Goal: Find specific page/section: Find specific page/section

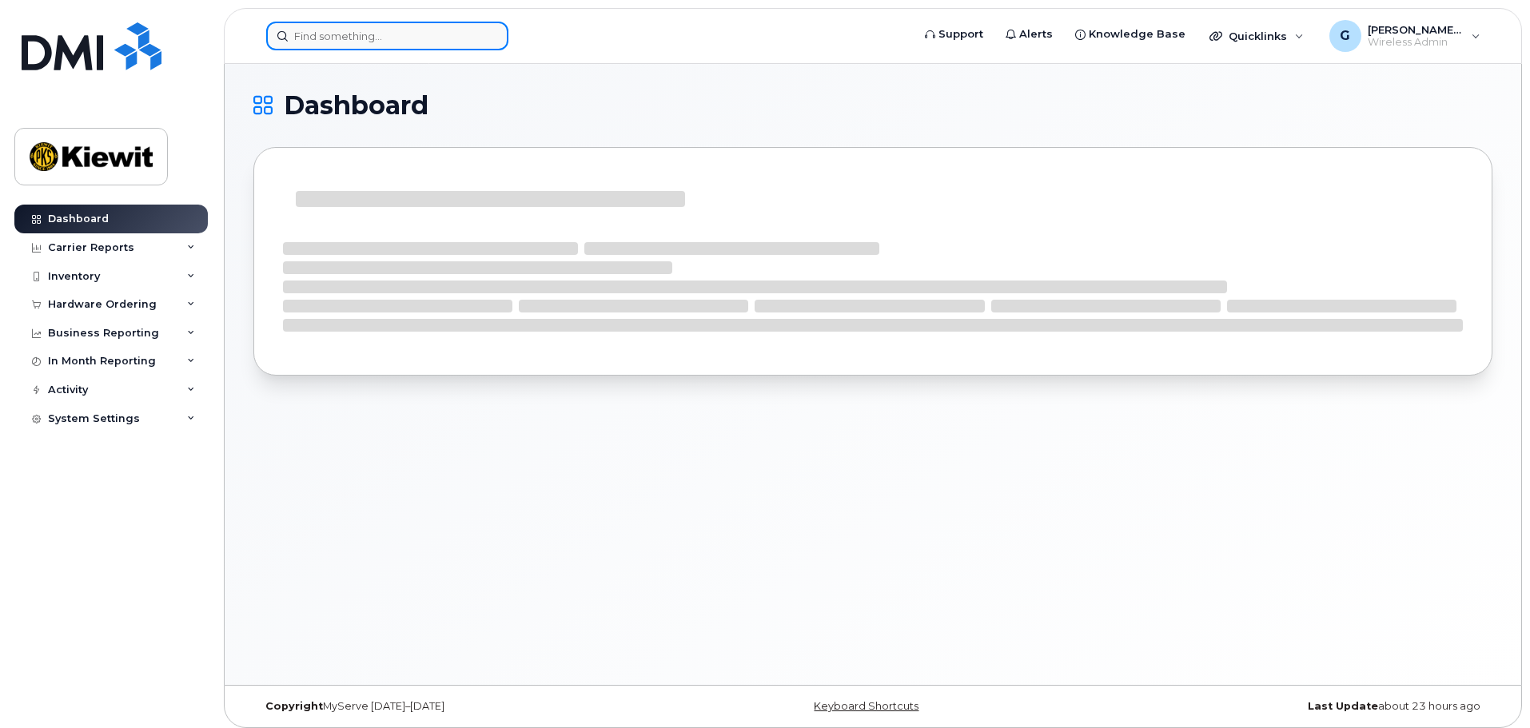
click at [370, 44] on input at bounding box center [387, 36] width 242 height 29
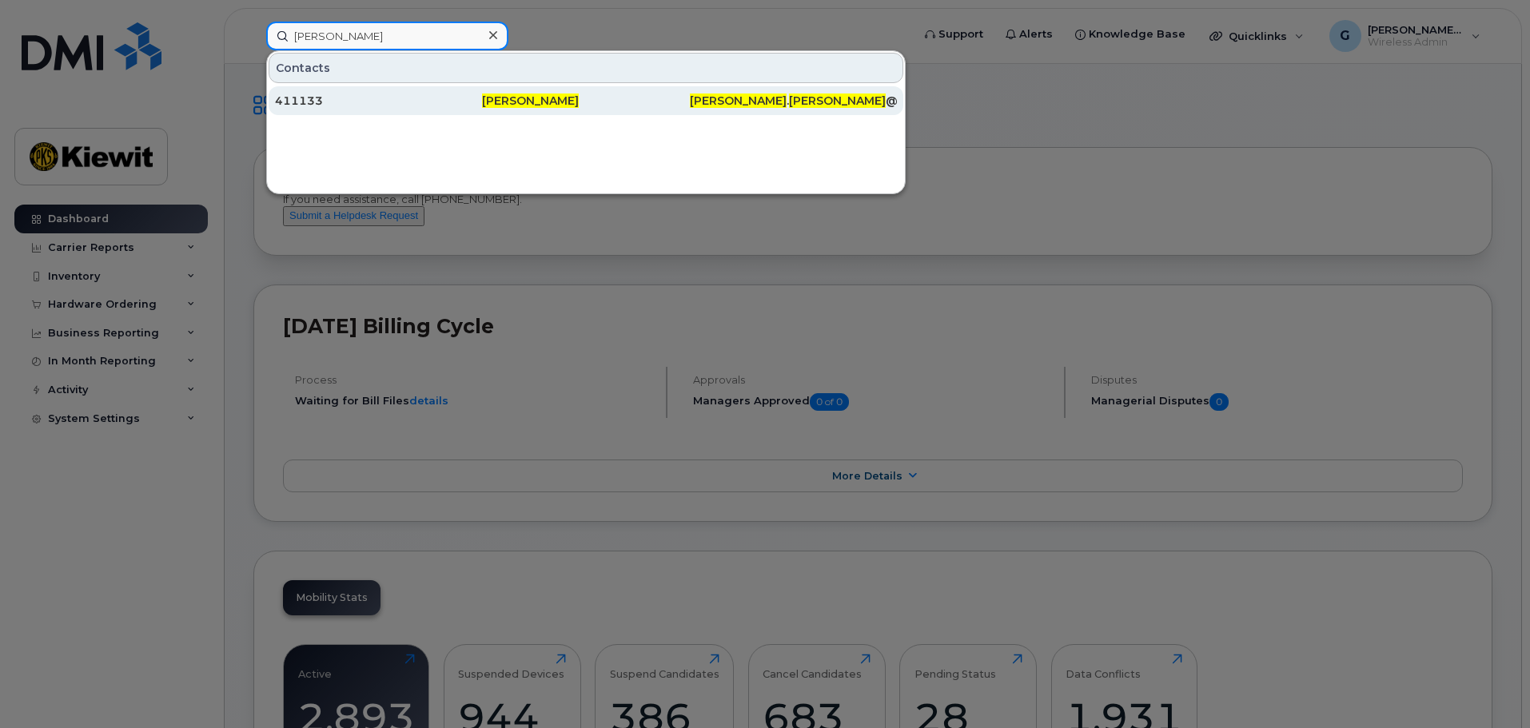
type input "rebecca bennett"
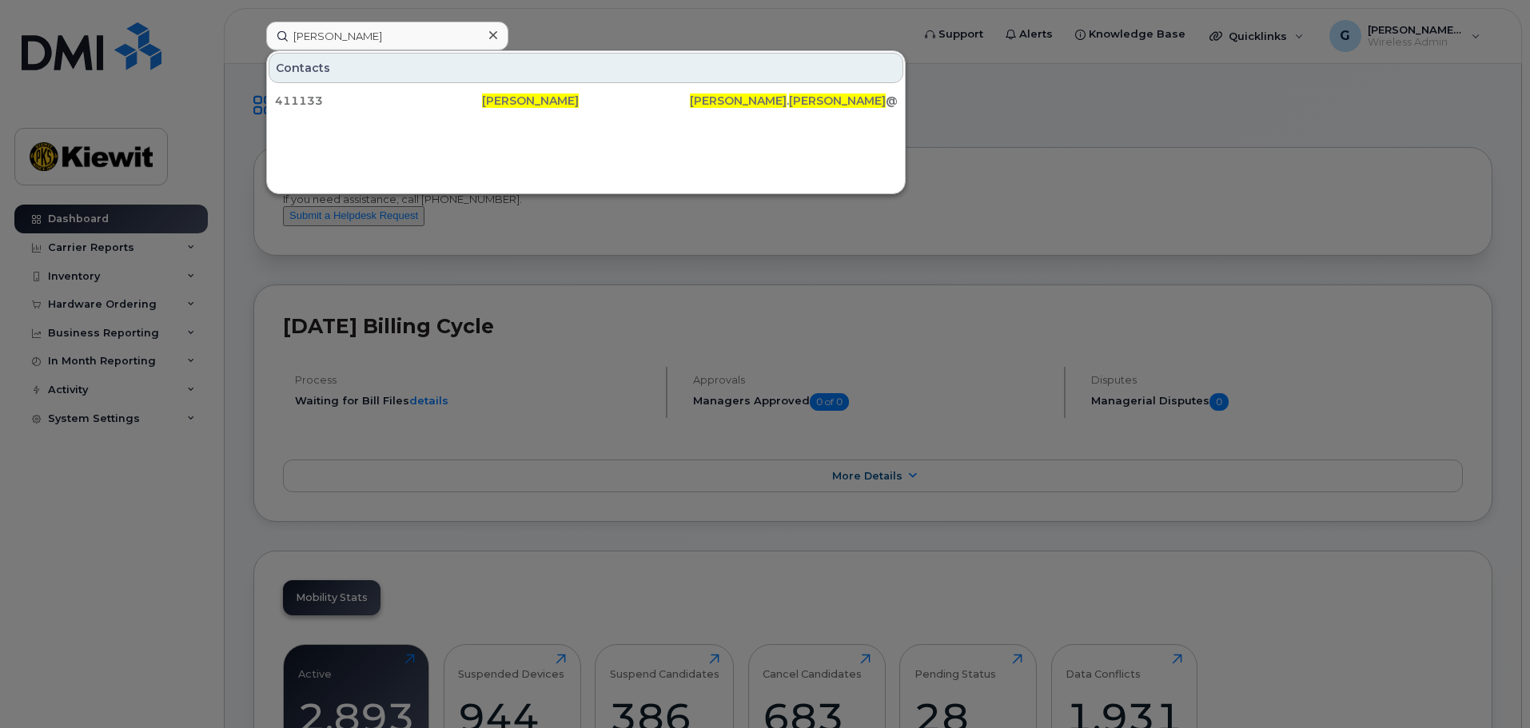
drag, startPoint x: 525, startPoint y: 97, endPoint x: 673, endPoint y: 172, distance: 165.8
click at [525, 97] on span "[PERSON_NAME]" at bounding box center [530, 101] width 97 height 14
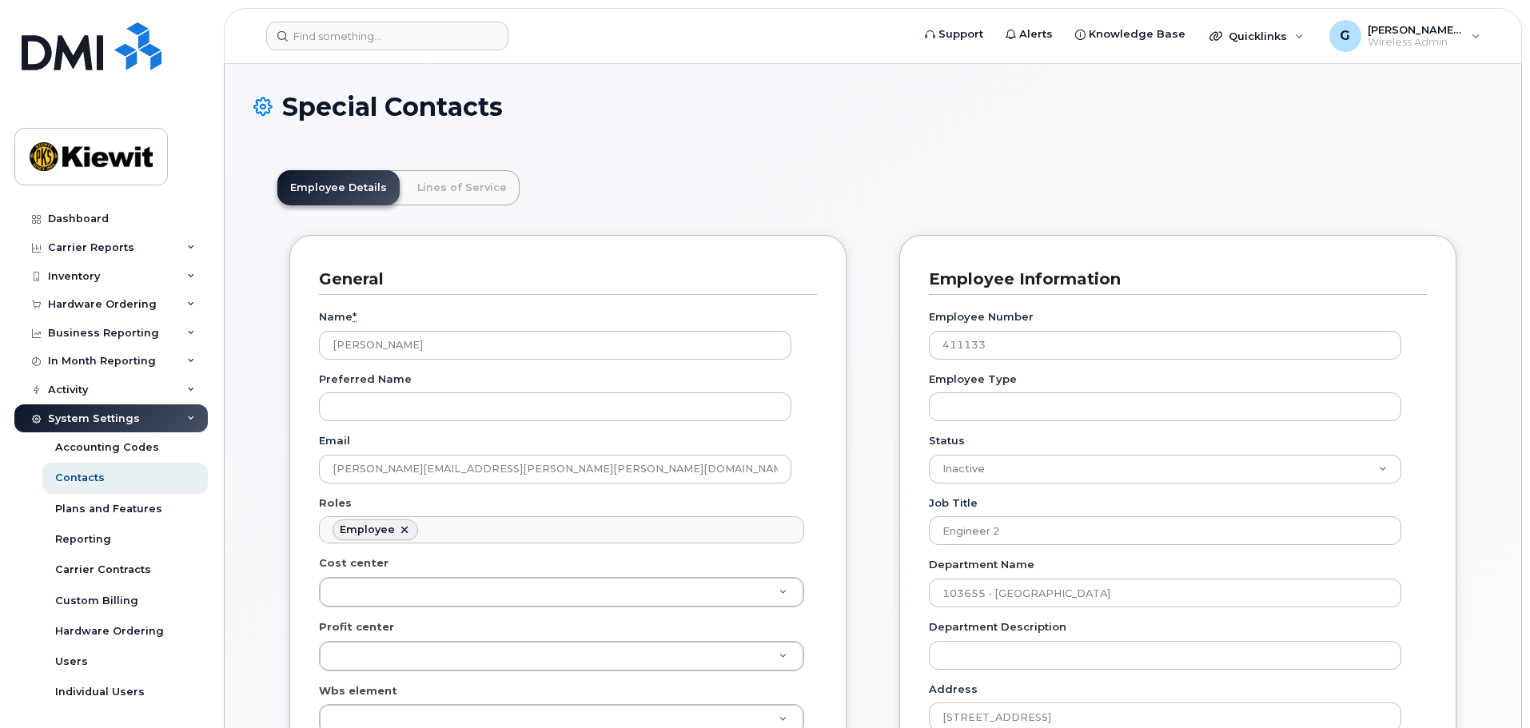
scroll to position [47, 0]
click at [468, 171] on link "Lines of Service" at bounding box center [461, 187] width 115 height 35
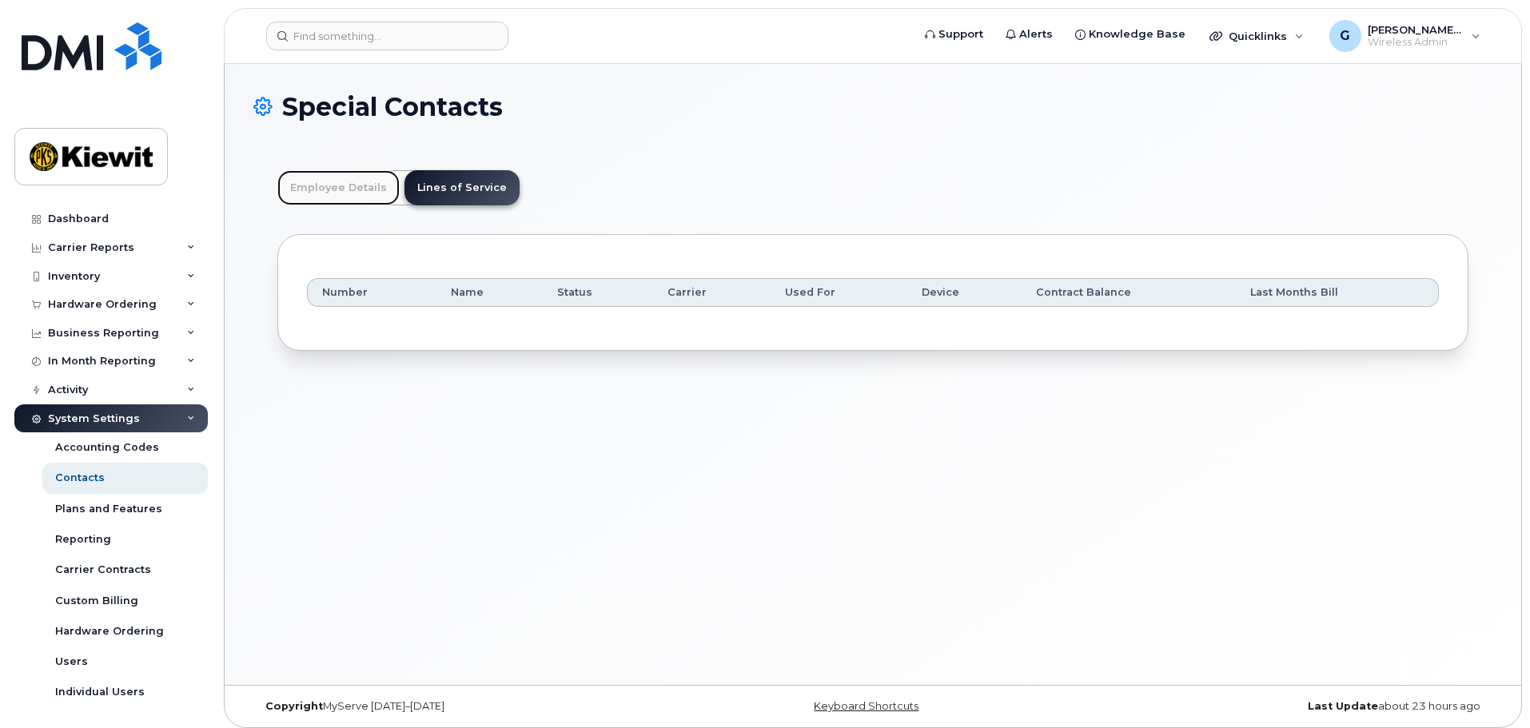
click at [358, 175] on link "Employee Details" at bounding box center [338, 187] width 122 height 35
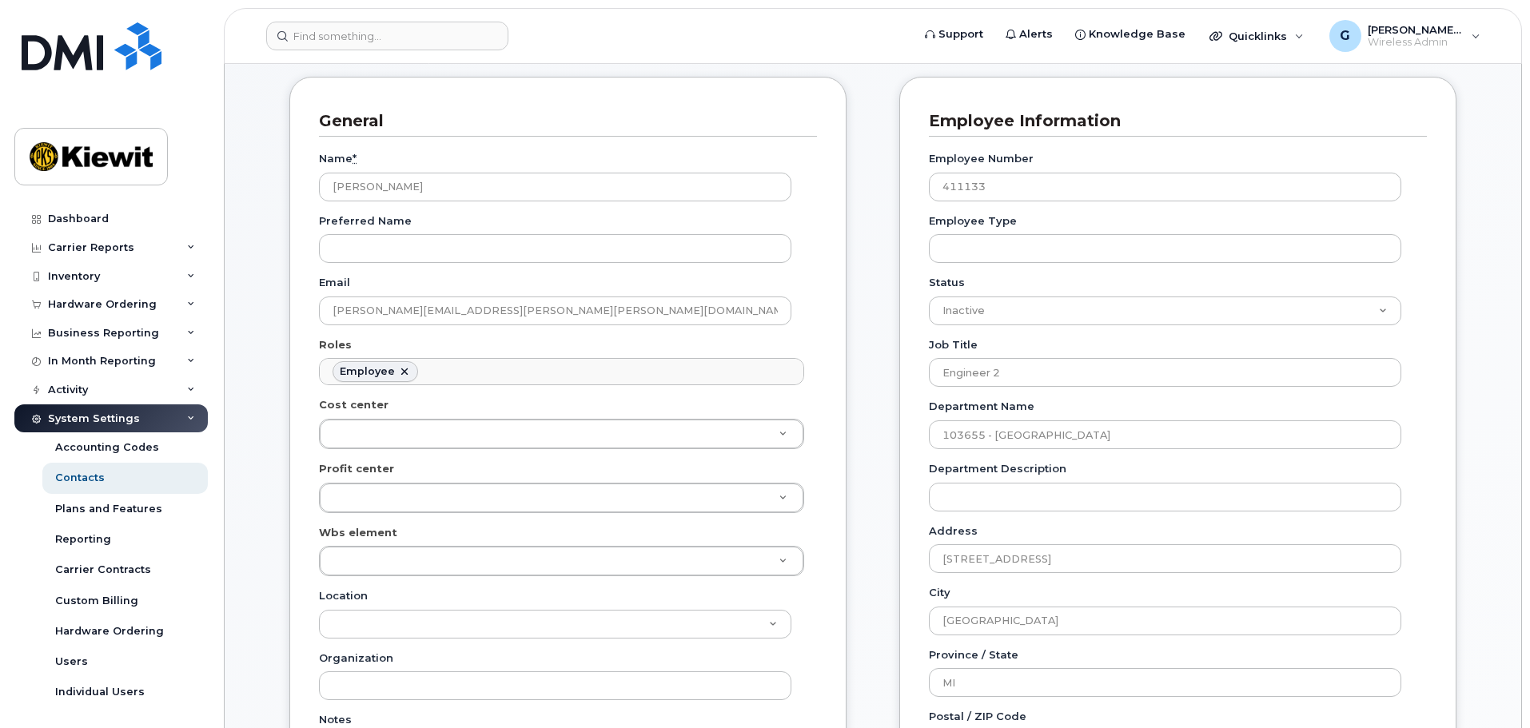
scroll to position [0, 0]
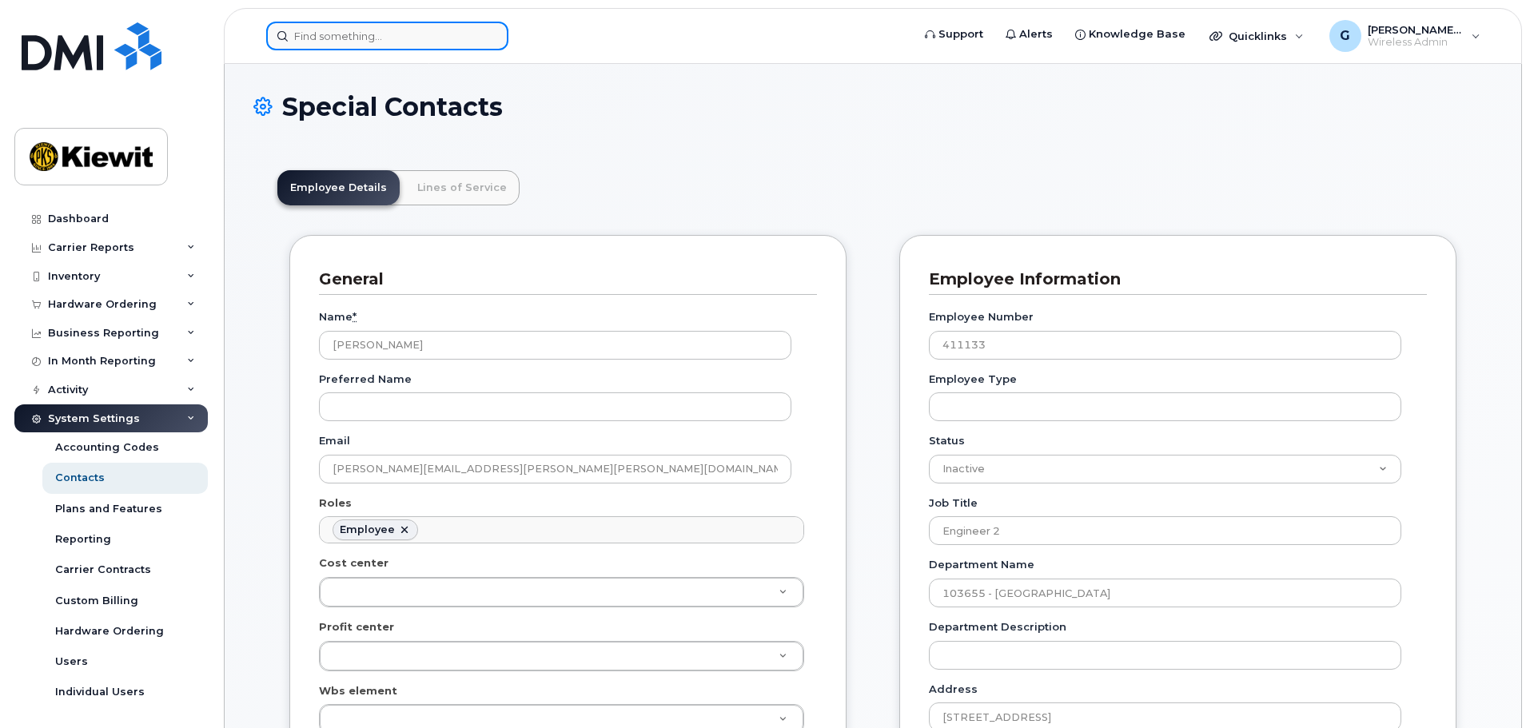
click at [418, 46] on input at bounding box center [387, 36] width 242 height 29
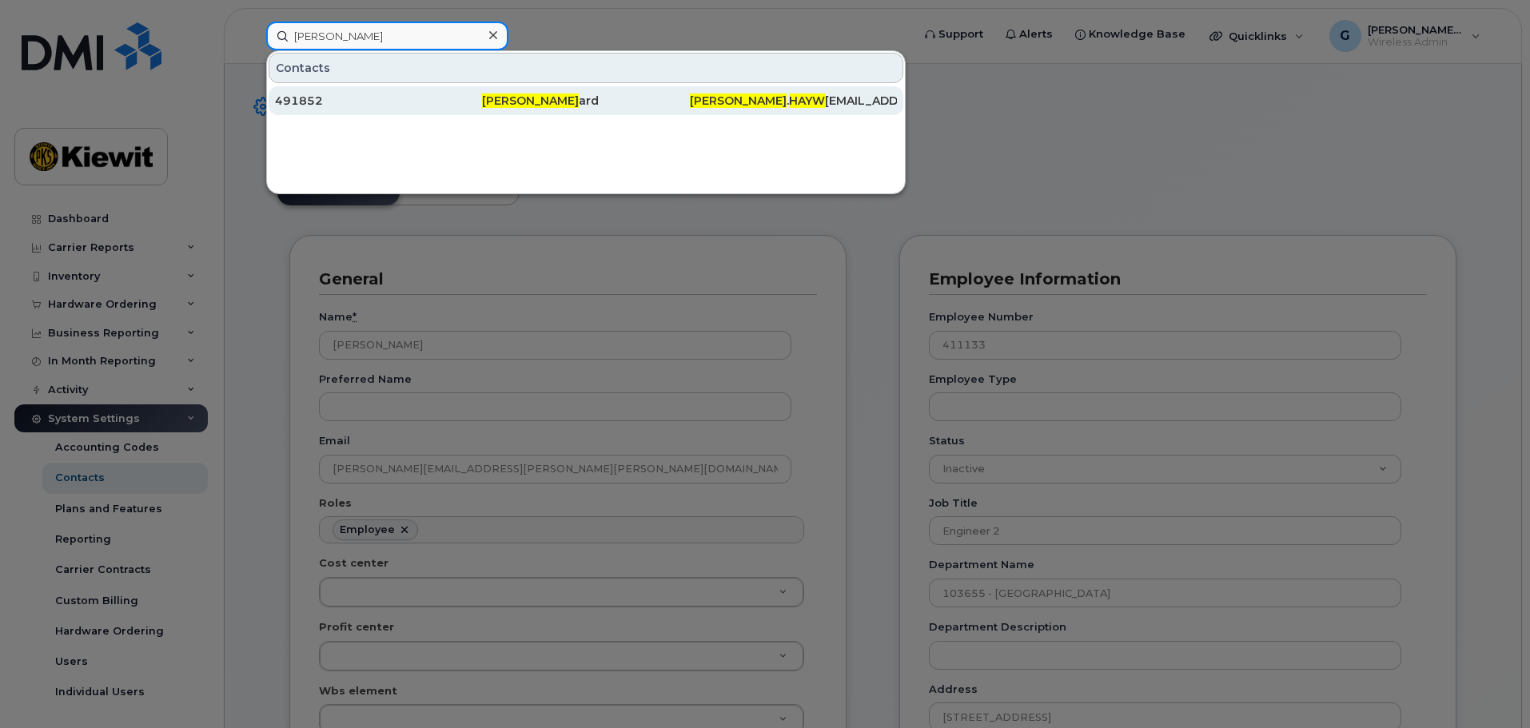
type input "[PERSON_NAME]"
click at [443, 101] on div "491852" at bounding box center [378, 101] width 207 height 16
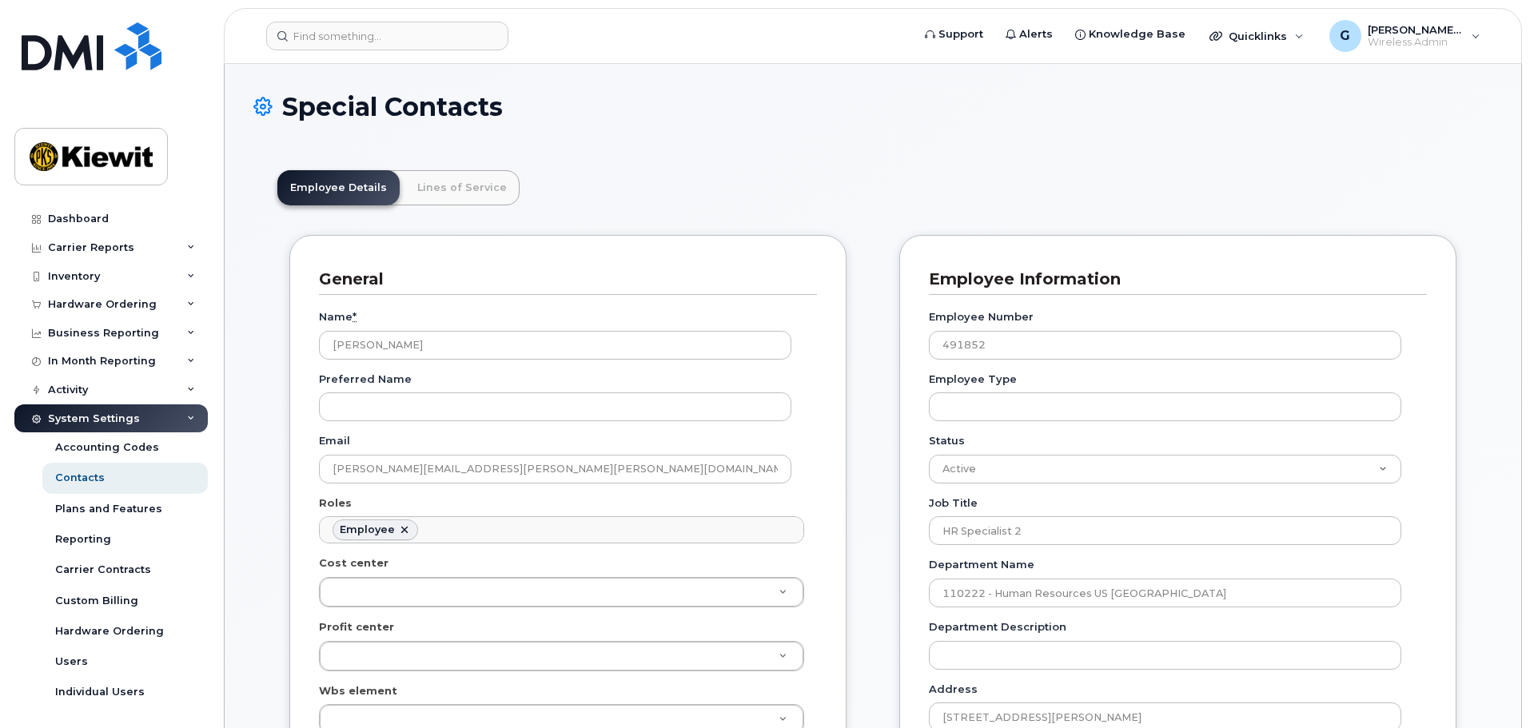
scroll to position [47, 0]
click at [484, 182] on link "Lines of Service" at bounding box center [461, 187] width 115 height 35
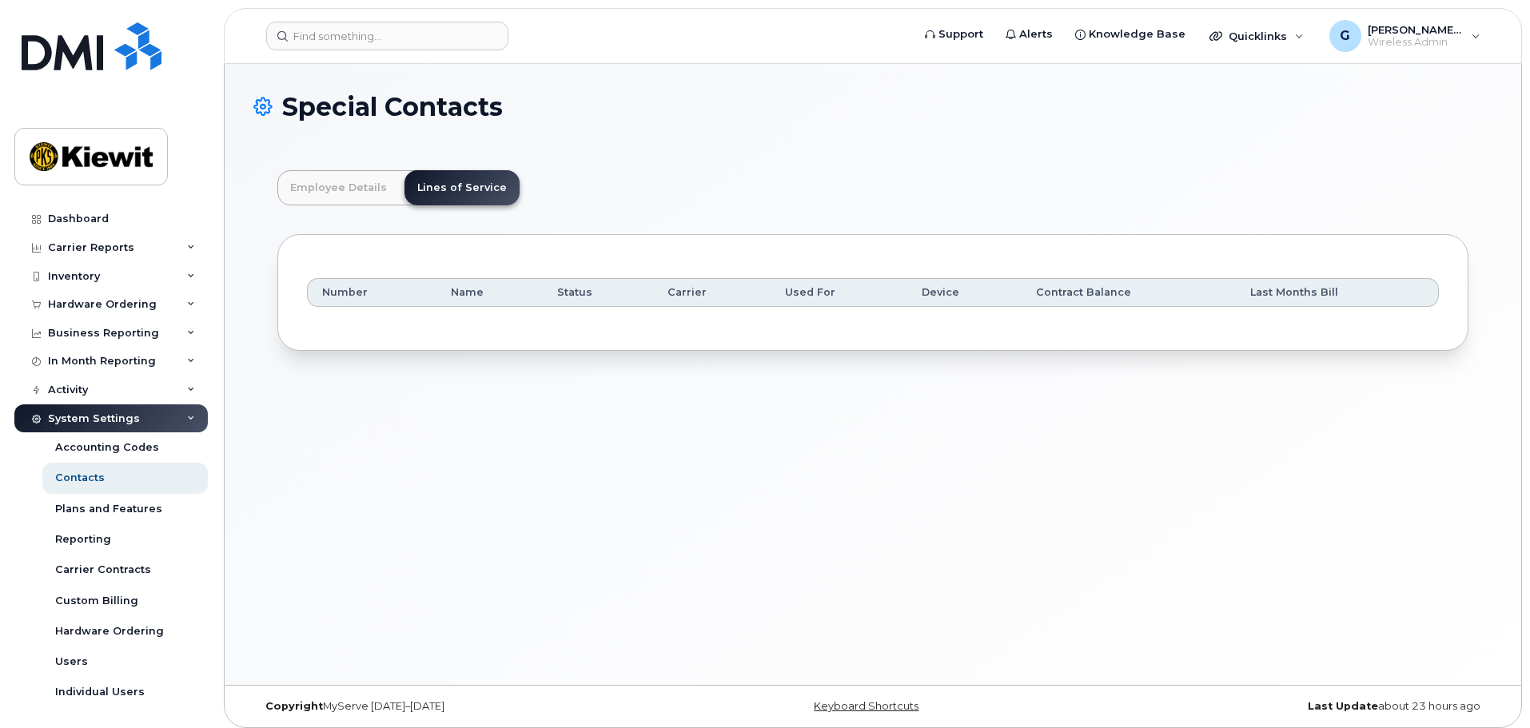
click at [610, 321] on div "Number Name Status Carrier Used For Device Contract Balance Last Months Bill" at bounding box center [873, 293] width 1132 height 58
click at [309, 164] on div "Employee Details Lines of Service General Name * [PERSON_NAME] Preferred Name E…" at bounding box center [872, 260] width 1239 height 229
click at [312, 167] on div "Employee Details Lines of Service General Name * [PERSON_NAME] Preferred Name E…" at bounding box center [872, 260] width 1239 height 229
click at [415, 195] on link "Lines of Service" at bounding box center [461, 187] width 115 height 35
click at [376, 183] on link "Employee Details" at bounding box center [338, 187] width 122 height 35
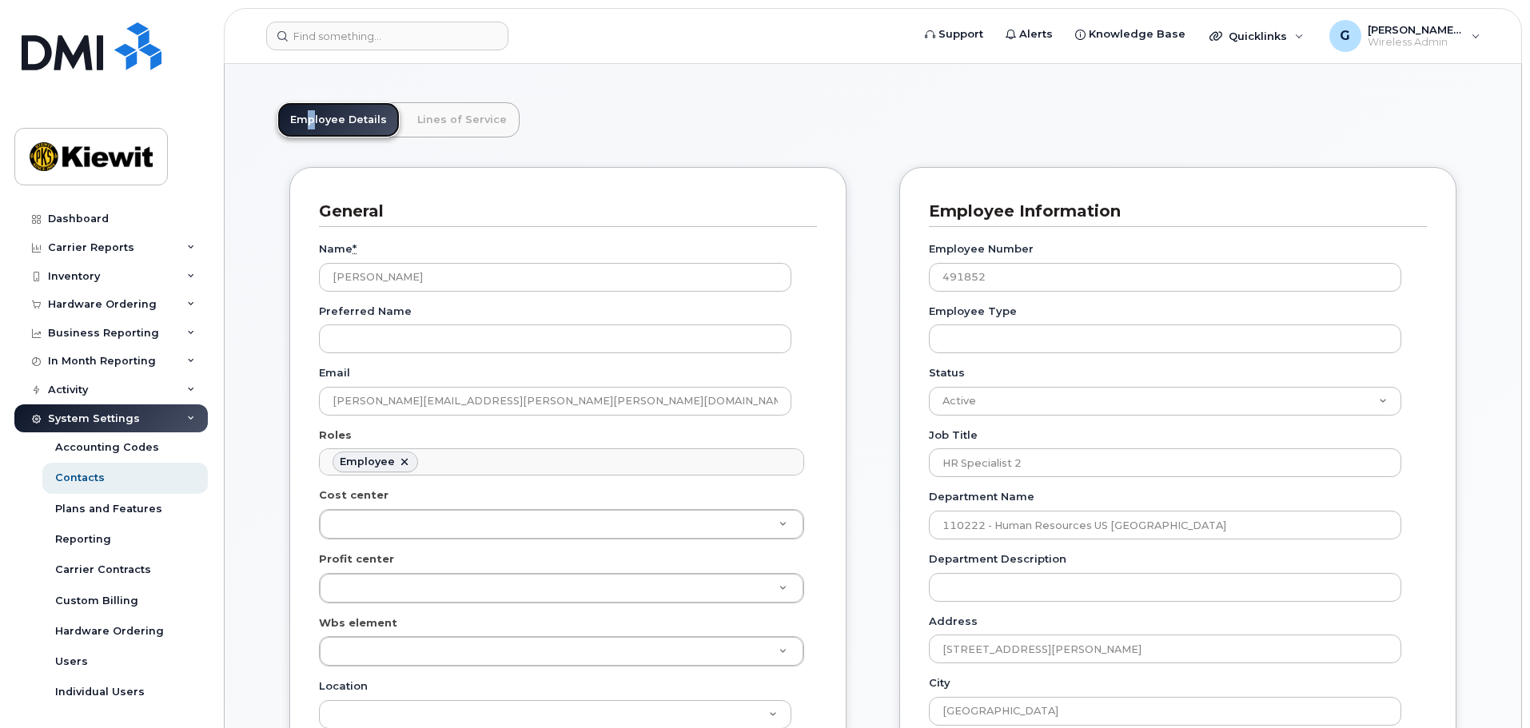
scroll to position [0, 0]
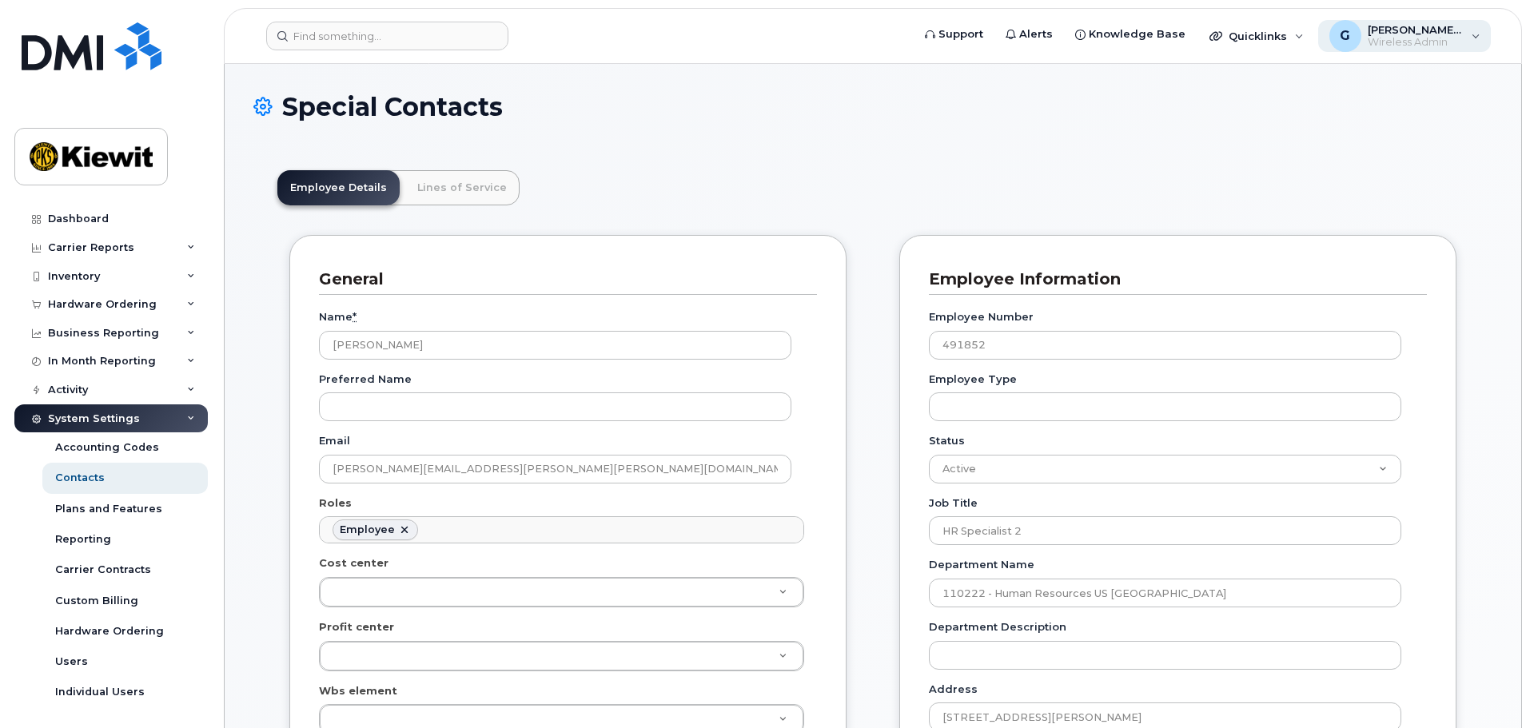
click at [1408, 23] on span "[PERSON_NAME].[PERSON_NAME]" at bounding box center [1415, 29] width 96 height 13
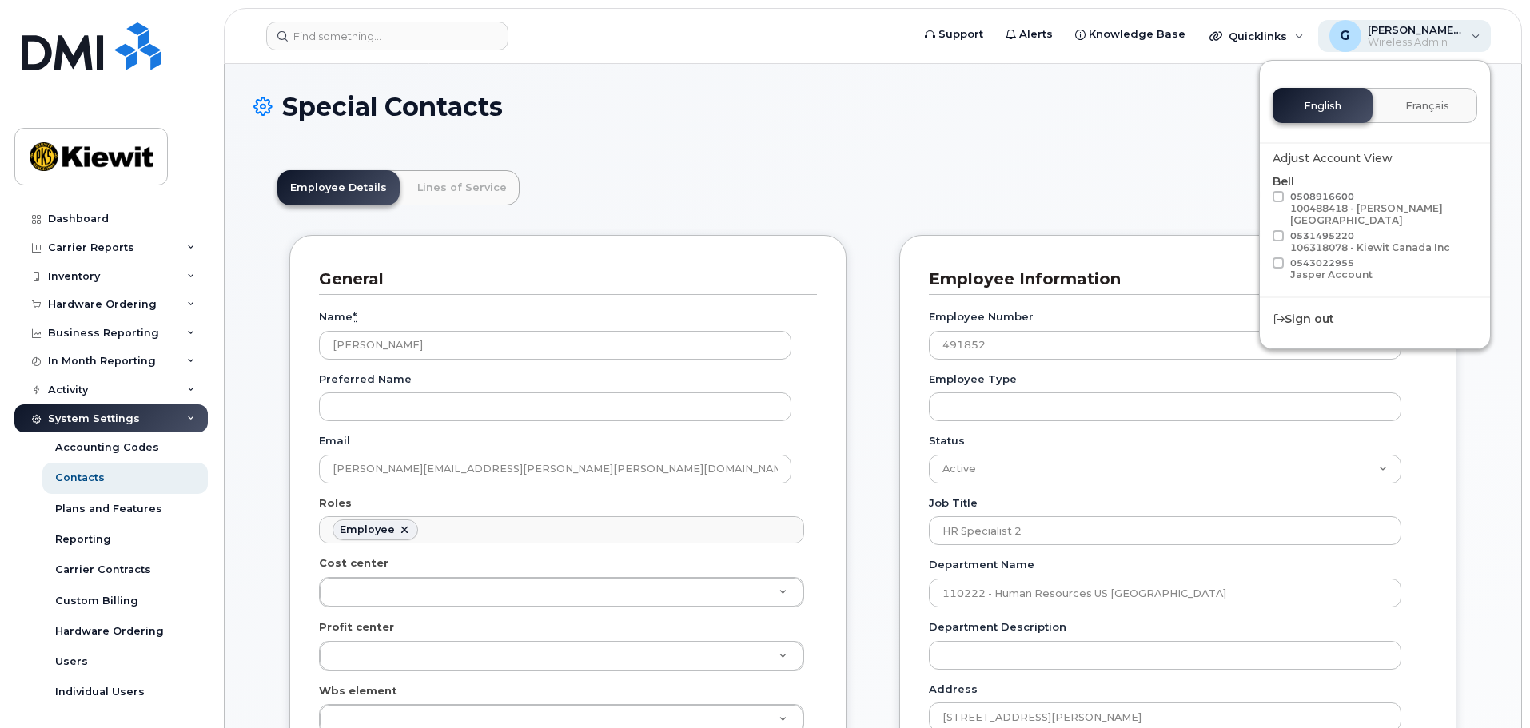
click at [1407, 26] on span "[PERSON_NAME].[PERSON_NAME]" at bounding box center [1415, 29] width 96 height 13
